Goal: Navigation & Orientation: Find specific page/section

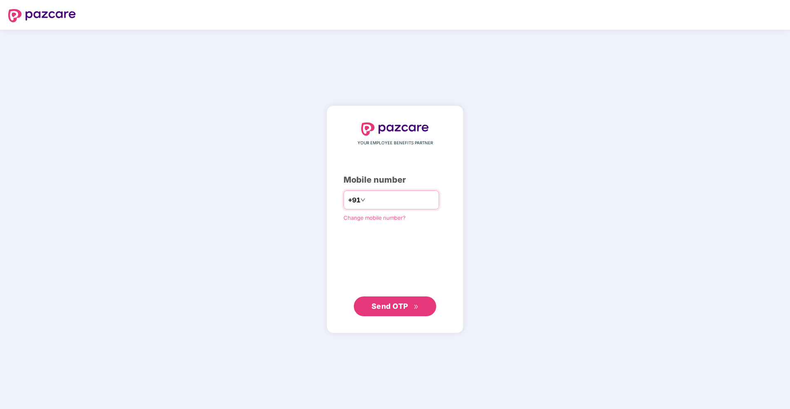
click at [383, 196] on input "number" at bounding box center [401, 199] width 68 height 13
type input "**********"
click at [402, 309] on span "Send OTP" at bounding box center [390, 306] width 37 height 9
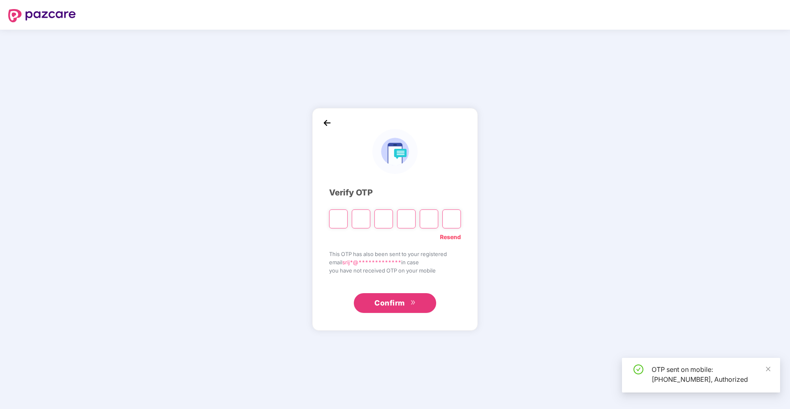
type input "*"
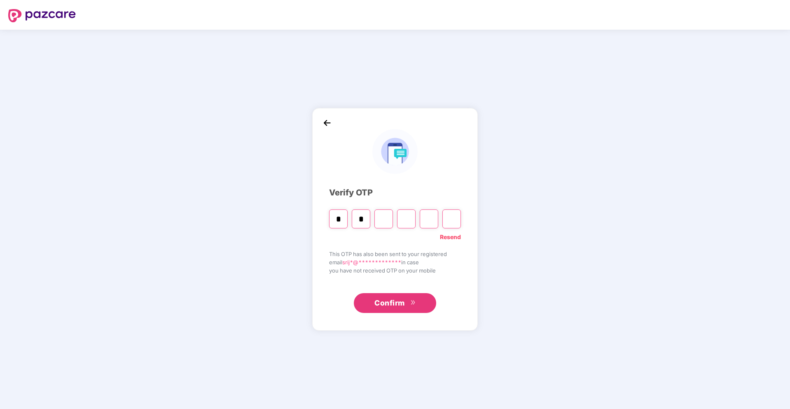
type input "*"
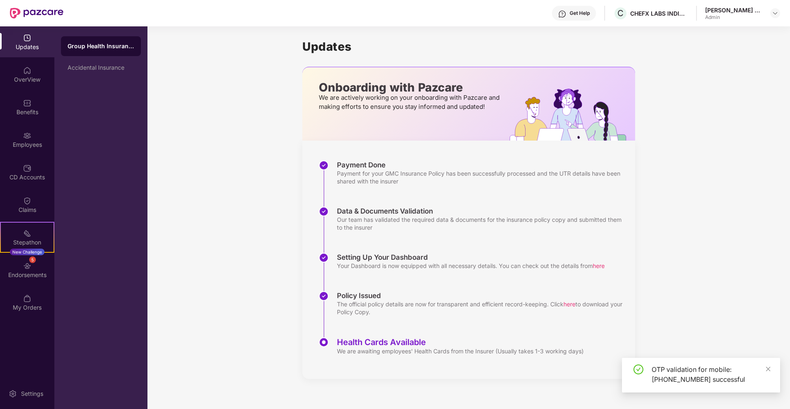
click at [351, 346] on div "Health Cards Available" at bounding box center [460, 342] width 247 height 10
click at [31, 33] on div "Updates" at bounding box center [27, 41] width 54 height 31
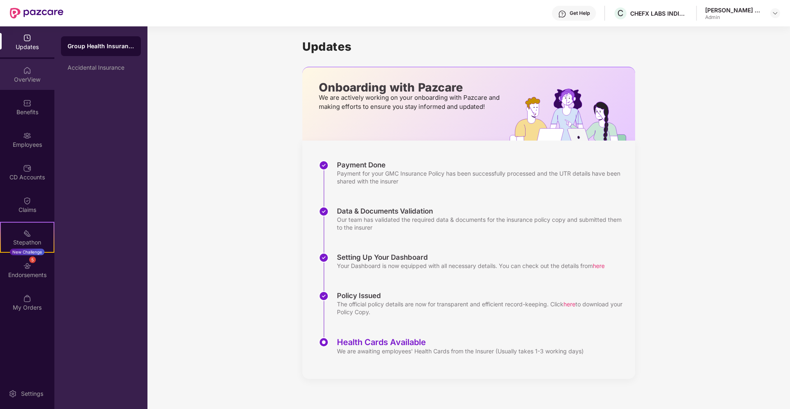
click at [30, 73] on img at bounding box center [27, 70] width 8 height 8
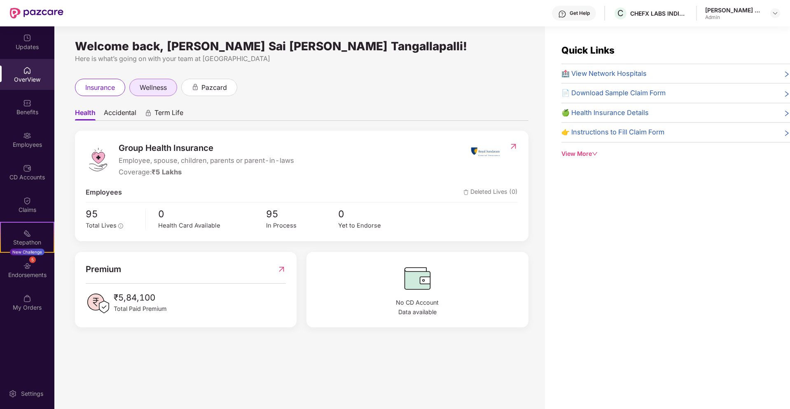
click at [154, 84] on span "wellness" at bounding box center [153, 87] width 27 height 10
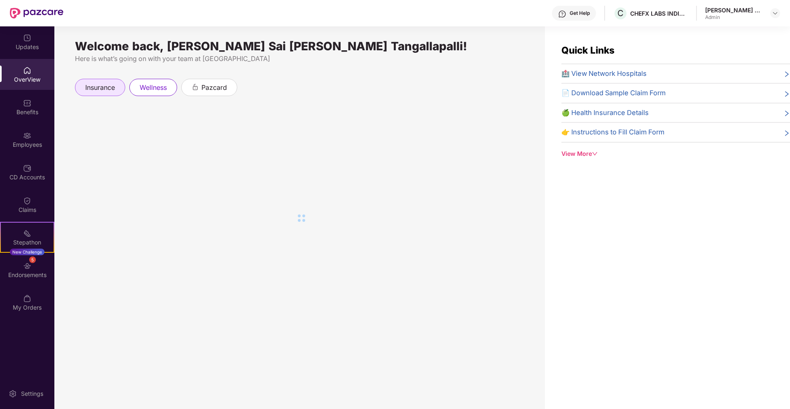
click at [103, 83] on span "insurance" at bounding box center [100, 87] width 30 height 10
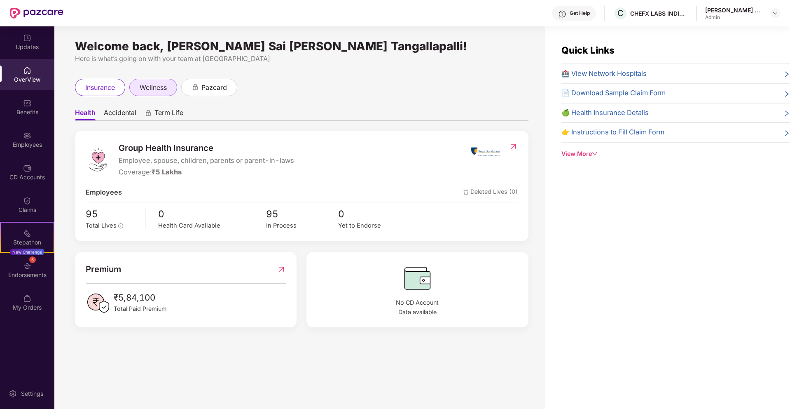
click at [175, 84] on div "wellness" at bounding box center [153, 87] width 48 height 17
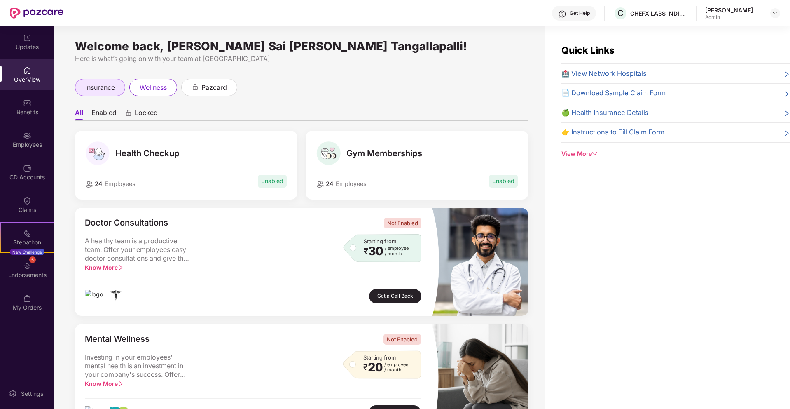
click at [97, 81] on div "insurance" at bounding box center [100, 87] width 50 height 17
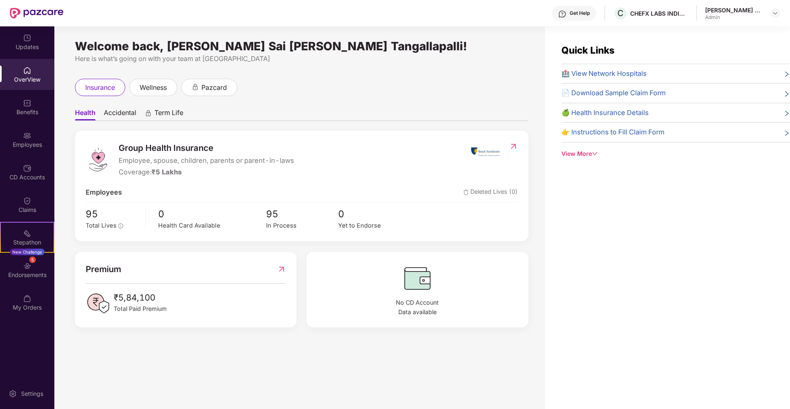
click at [131, 114] on span "Accidental" at bounding box center [120, 114] width 33 height 12
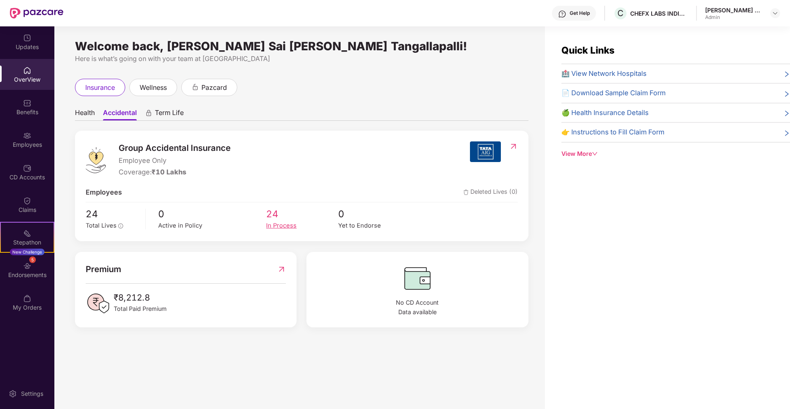
click at [274, 224] on div "In Process" at bounding box center [302, 225] width 72 height 9
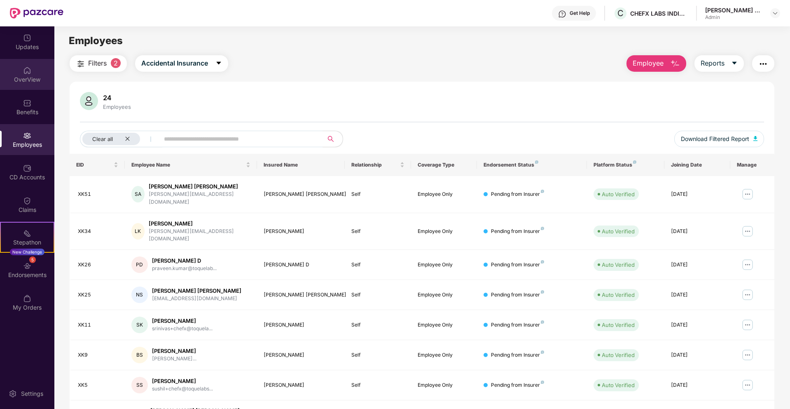
click at [36, 69] on div "OverView" at bounding box center [27, 74] width 54 height 31
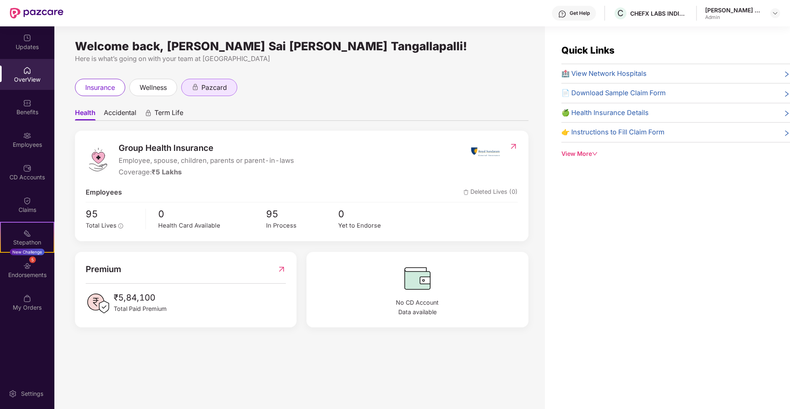
click at [217, 89] on span "pazcard" at bounding box center [214, 87] width 26 height 10
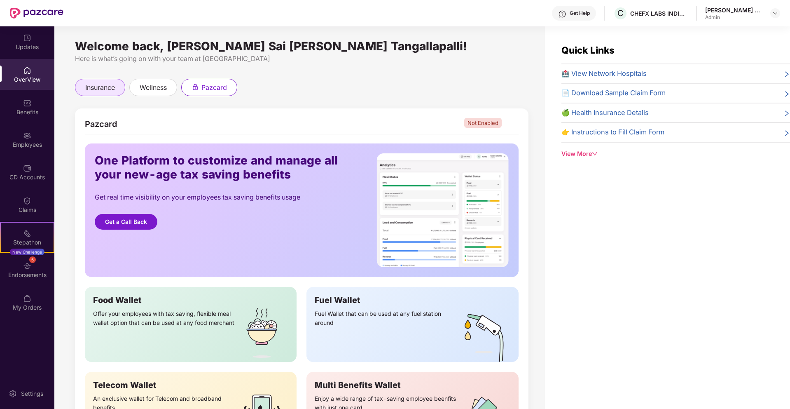
click at [94, 91] on span "insurance" at bounding box center [100, 87] width 30 height 10
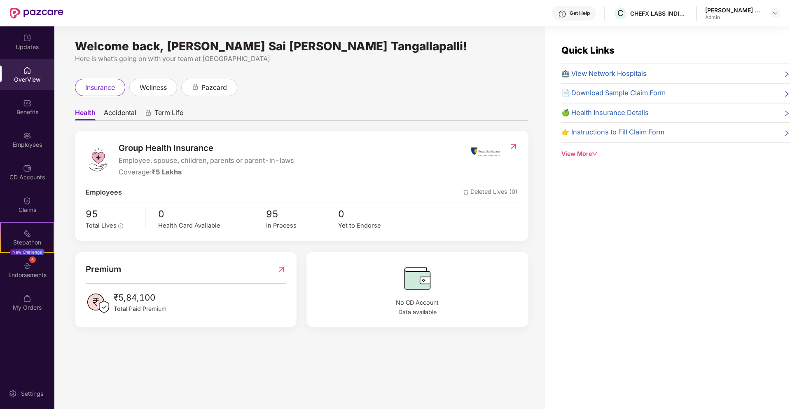
click at [124, 113] on span "Accidental" at bounding box center [120, 114] width 33 height 12
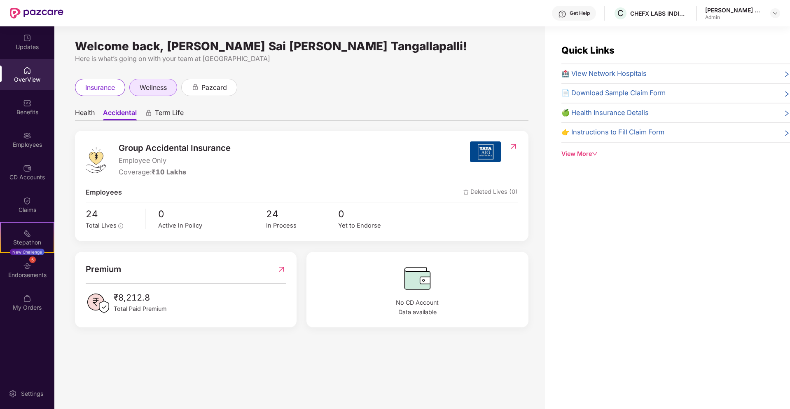
click at [160, 91] on span "wellness" at bounding box center [153, 87] width 27 height 10
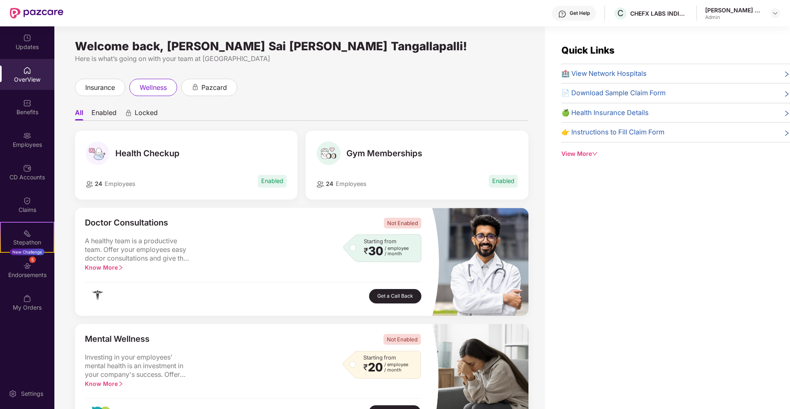
scroll to position [271, 0]
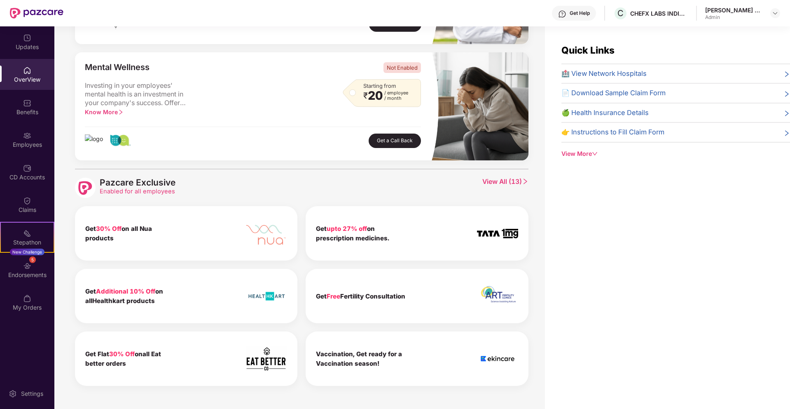
click at [514, 185] on span "View All ( 13 )" at bounding box center [505, 188] width 46 height 21
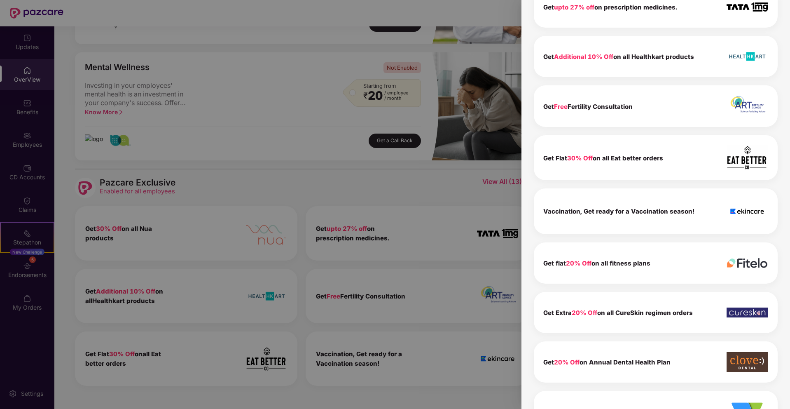
scroll to position [0, 0]
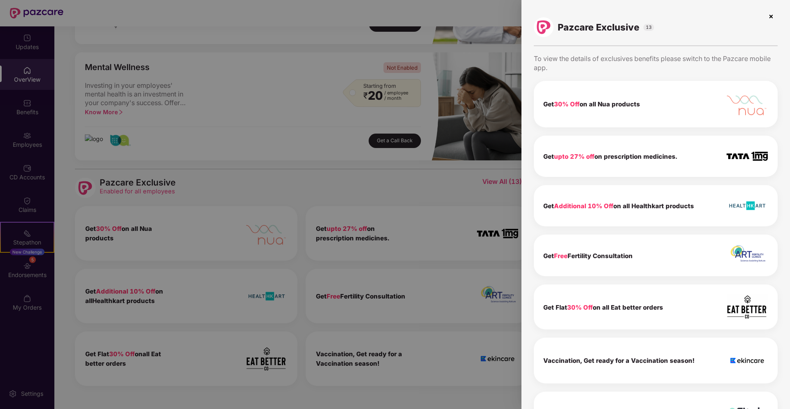
click at [401, 188] on div at bounding box center [395, 204] width 790 height 409
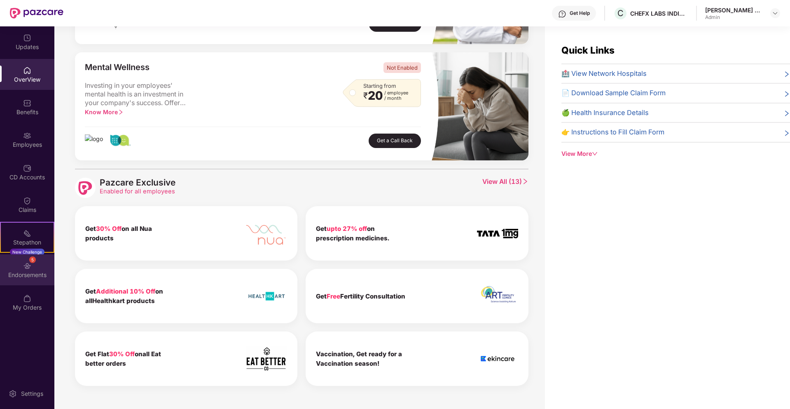
click at [44, 278] on div "Endorsements" at bounding box center [27, 275] width 54 height 8
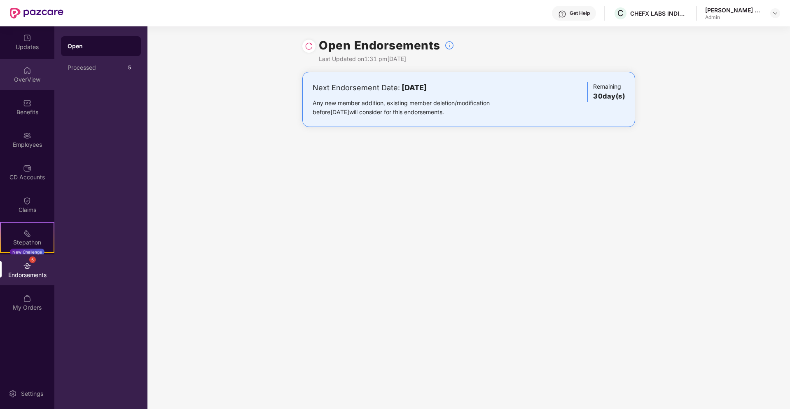
click at [35, 68] on div "OverView" at bounding box center [27, 74] width 54 height 31
